Goal: Information Seeking & Learning: Find specific fact

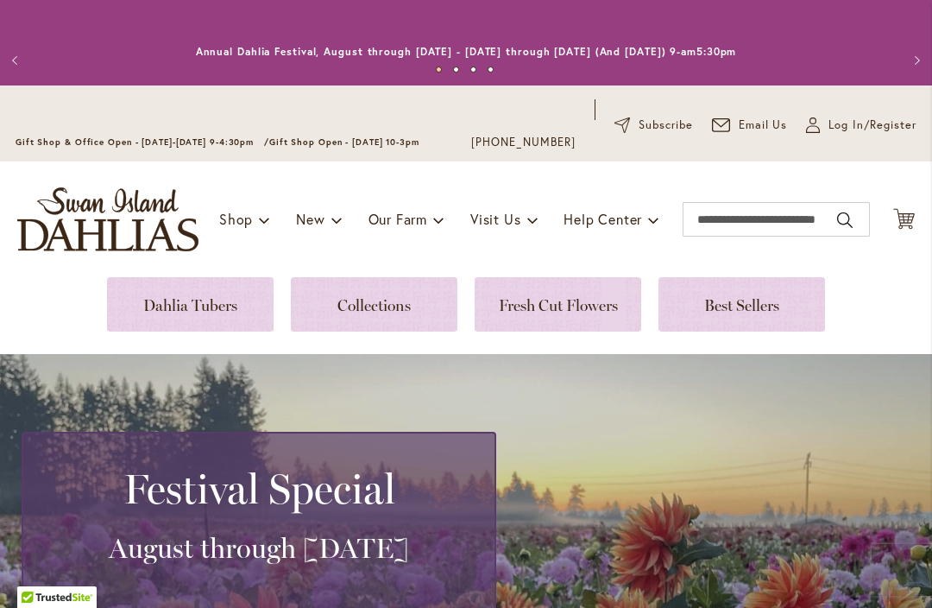
click at [243, 312] on link at bounding box center [190, 304] width 167 height 54
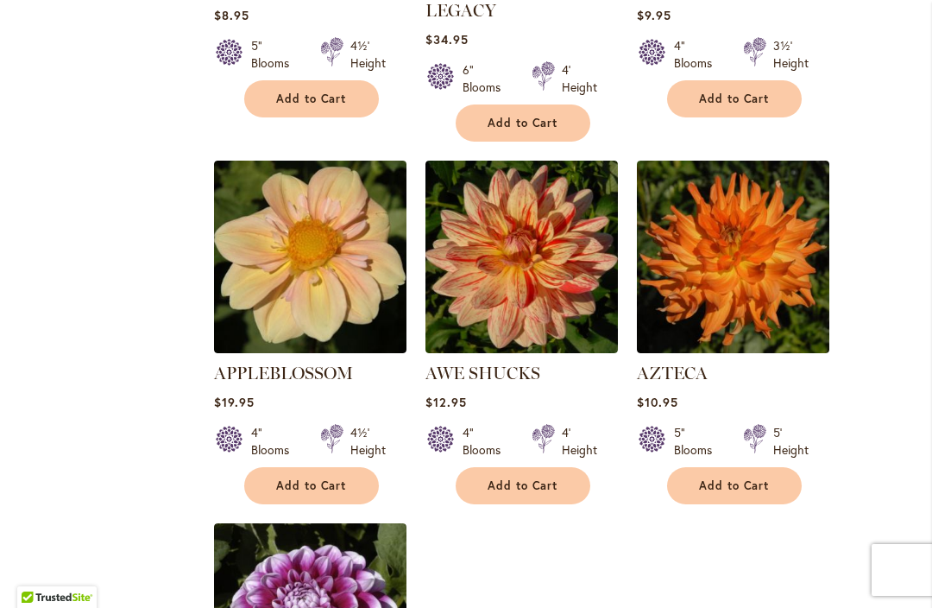
scroll to position [1831, 0]
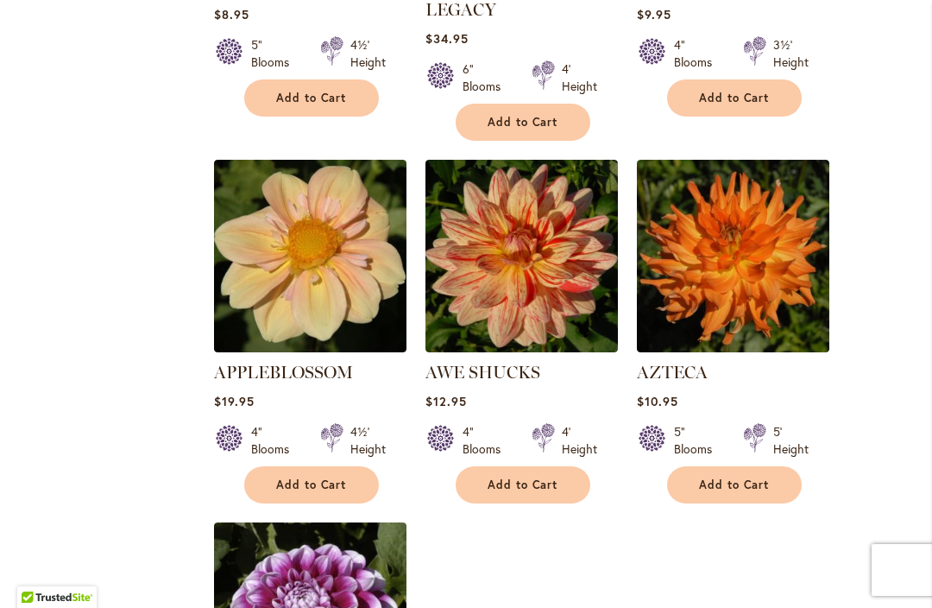
click at [308, 279] on img at bounding box center [310, 256] width 193 height 193
click at [319, 276] on img at bounding box center [310, 256] width 193 height 193
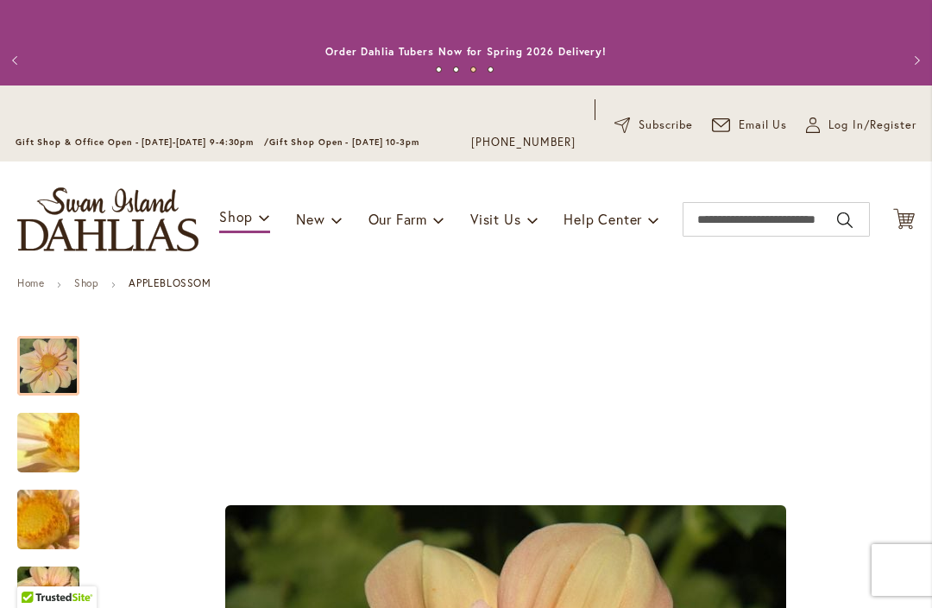
scroll to position [319, 0]
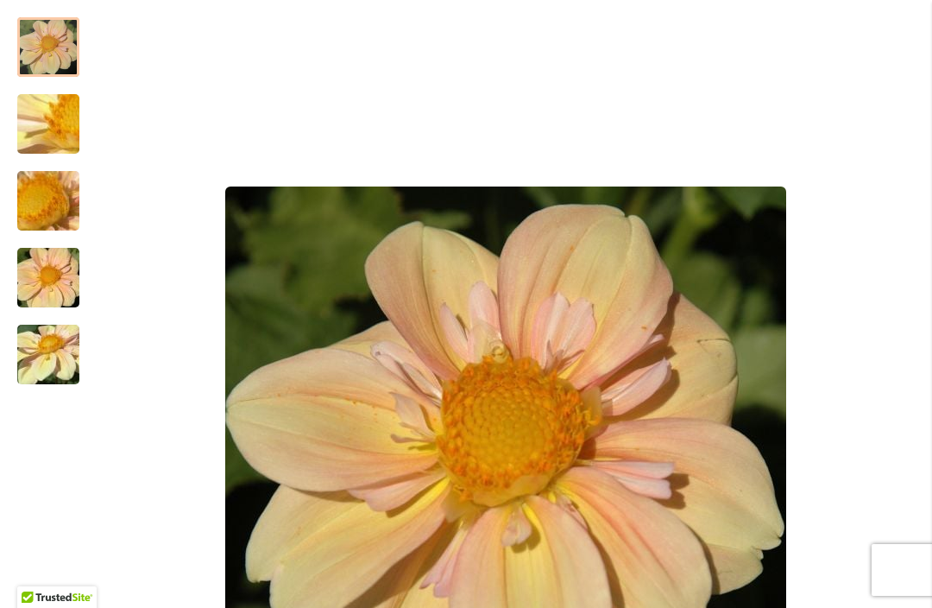
click at [906, 26] on div "Product Images" at bounding box center [506, 467] width 818 height 934
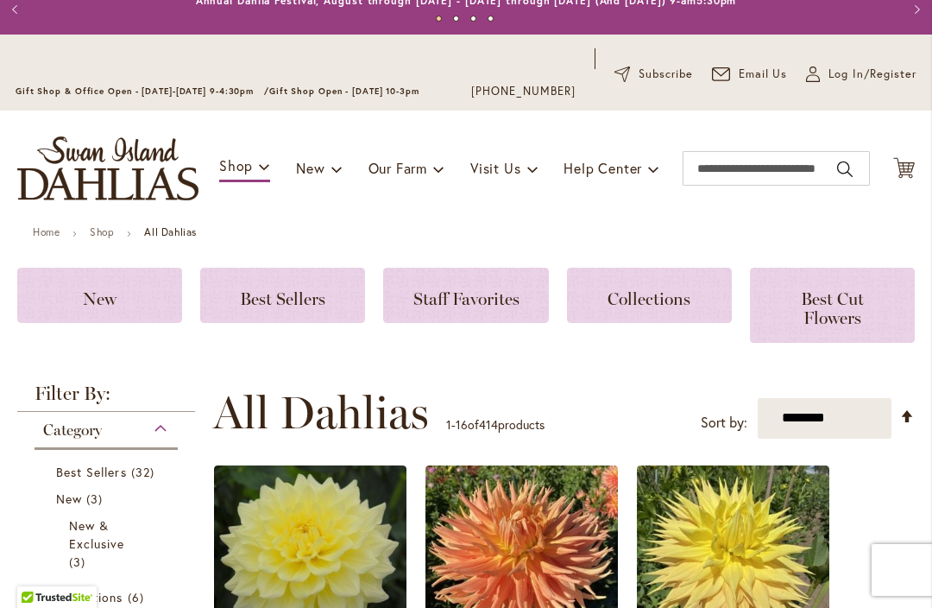
scroll to position [49, 0]
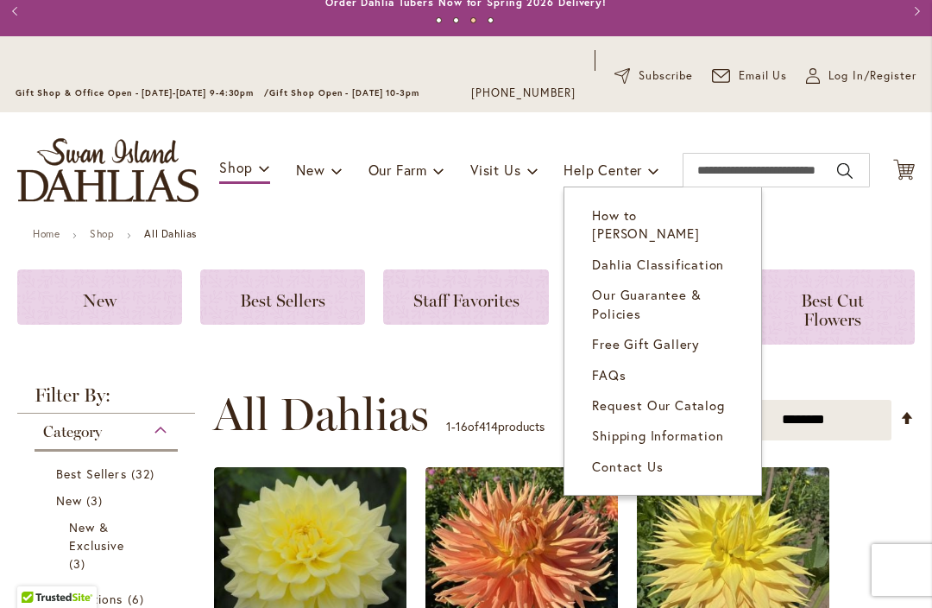
click at [629, 360] on link "FAQs" at bounding box center [663, 375] width 197 height 30
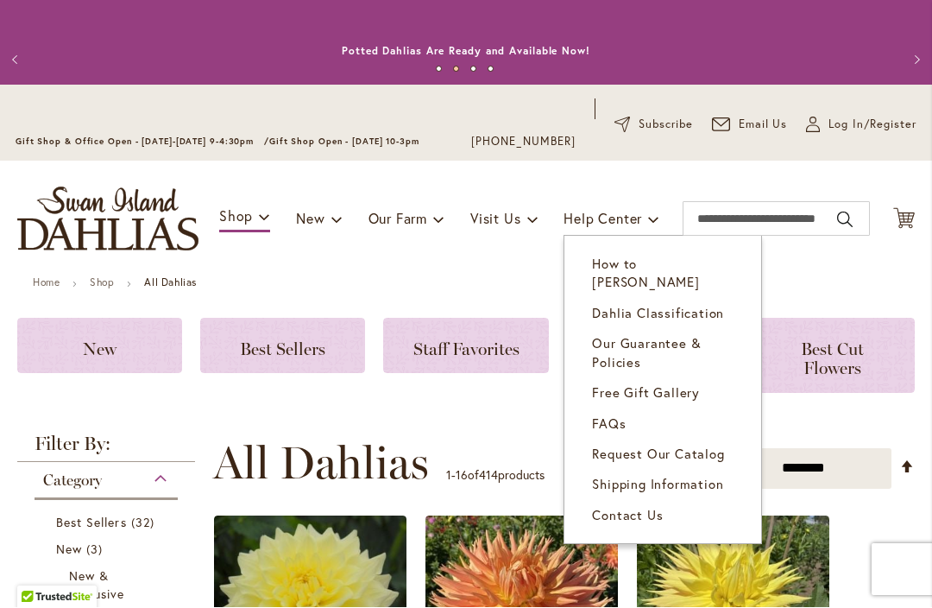
click at [622, 415] on span "FAQs" at bounding box center [609, 423] width 34 height 17
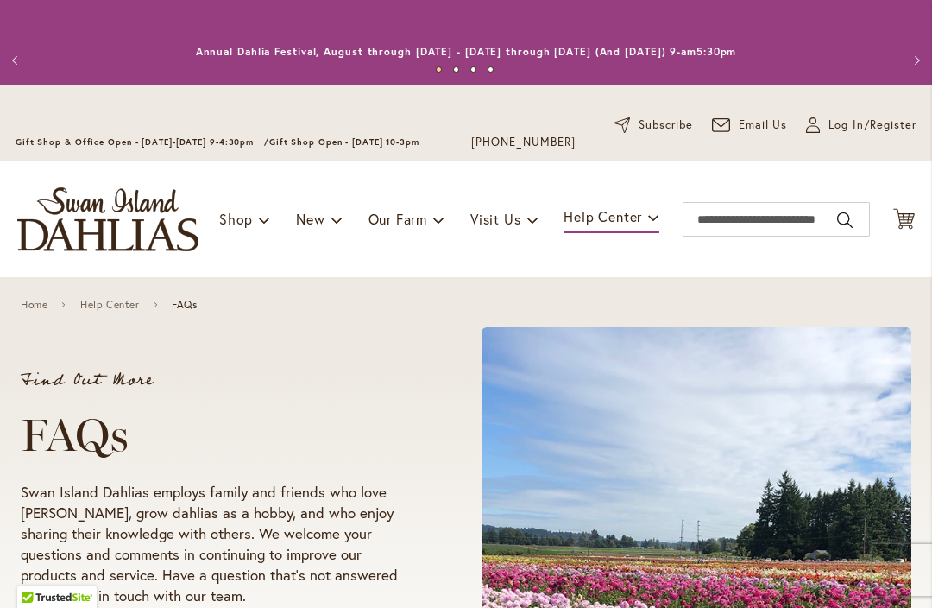
click at [648, 181] on div "Toggle Nav Shop Dahlia Tubers Collections Fresh Cut Dahlias Gardening Supplies …" at bounding box center [466, 219] width 932 height 116
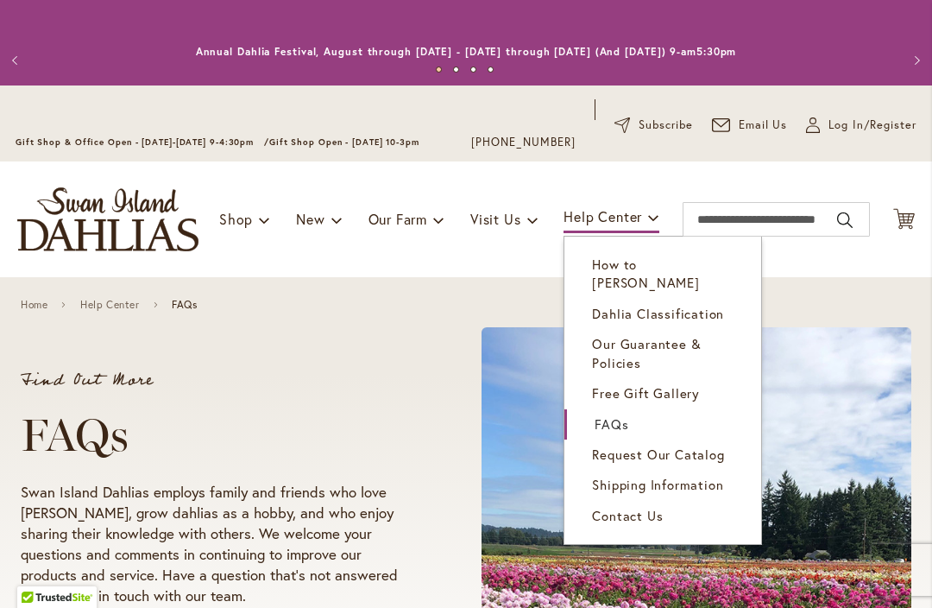
click at [714, 476] on span "Shipping Information" at bounding box center [657, 484] width 131 height 17
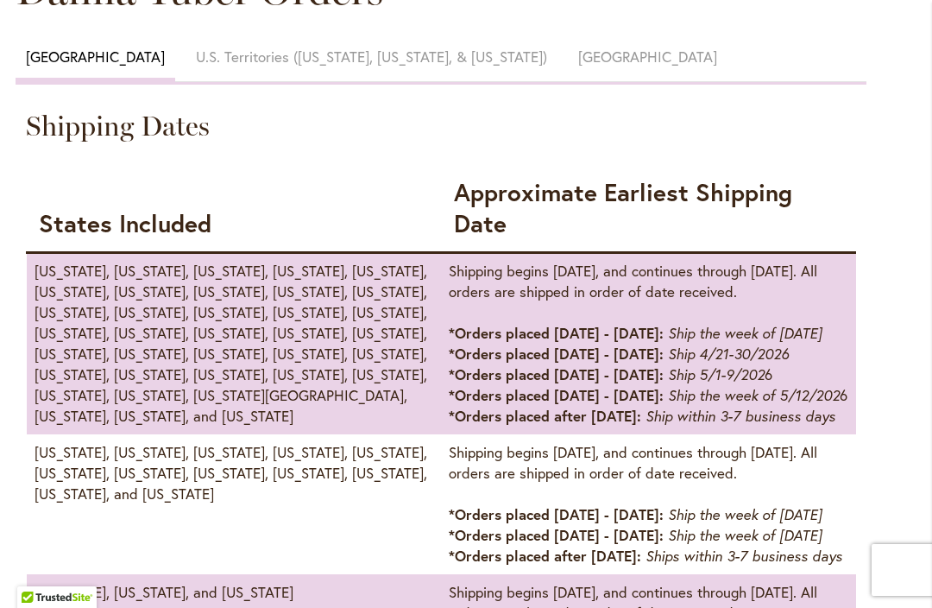
scroll to position [1069, 0]
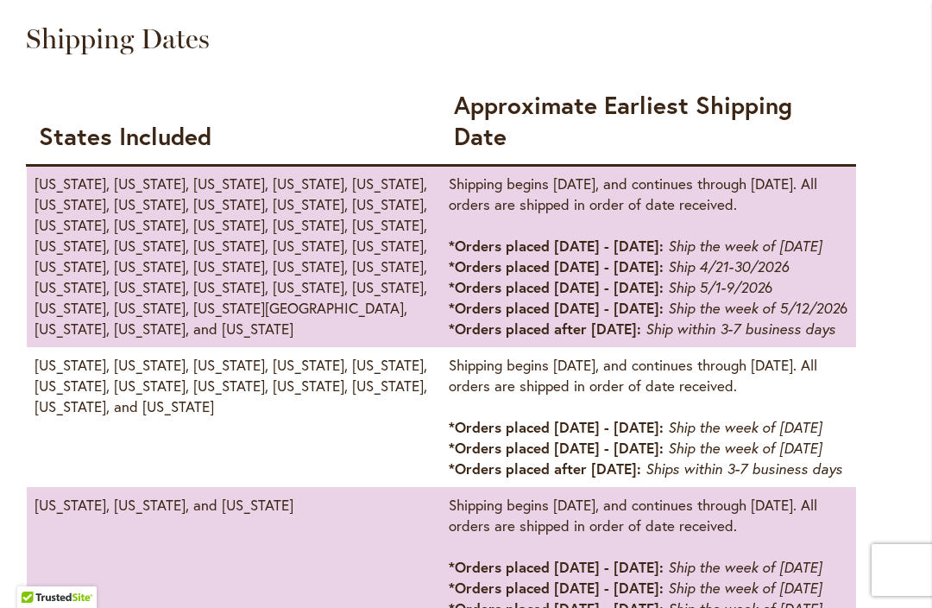
click at [717, 457] on em "Ship the week of [DATE]" at bounding box center [745, 448] width 154 height 18
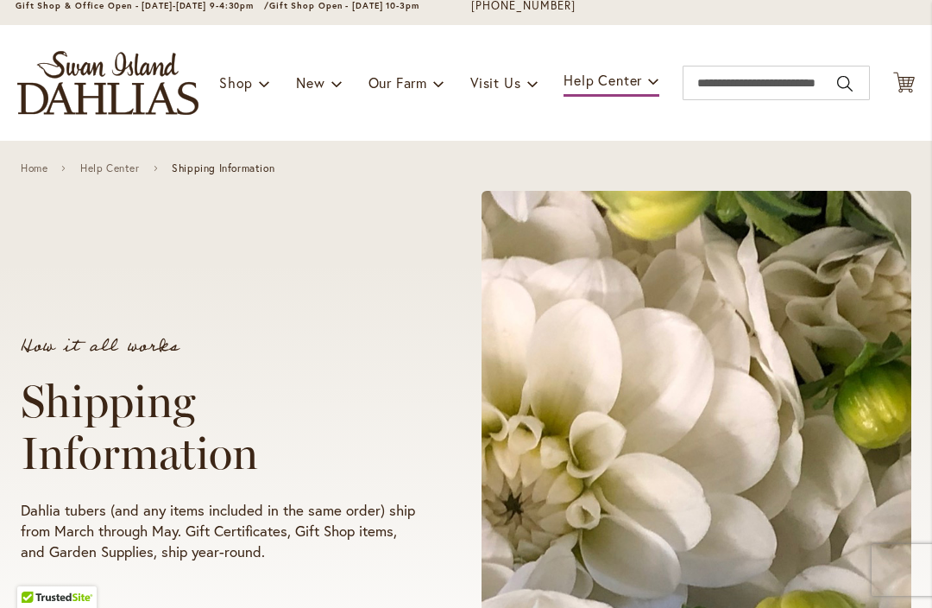
scroll to position [136, 0]
